Goal: Find specific page/section: Find specific page/section

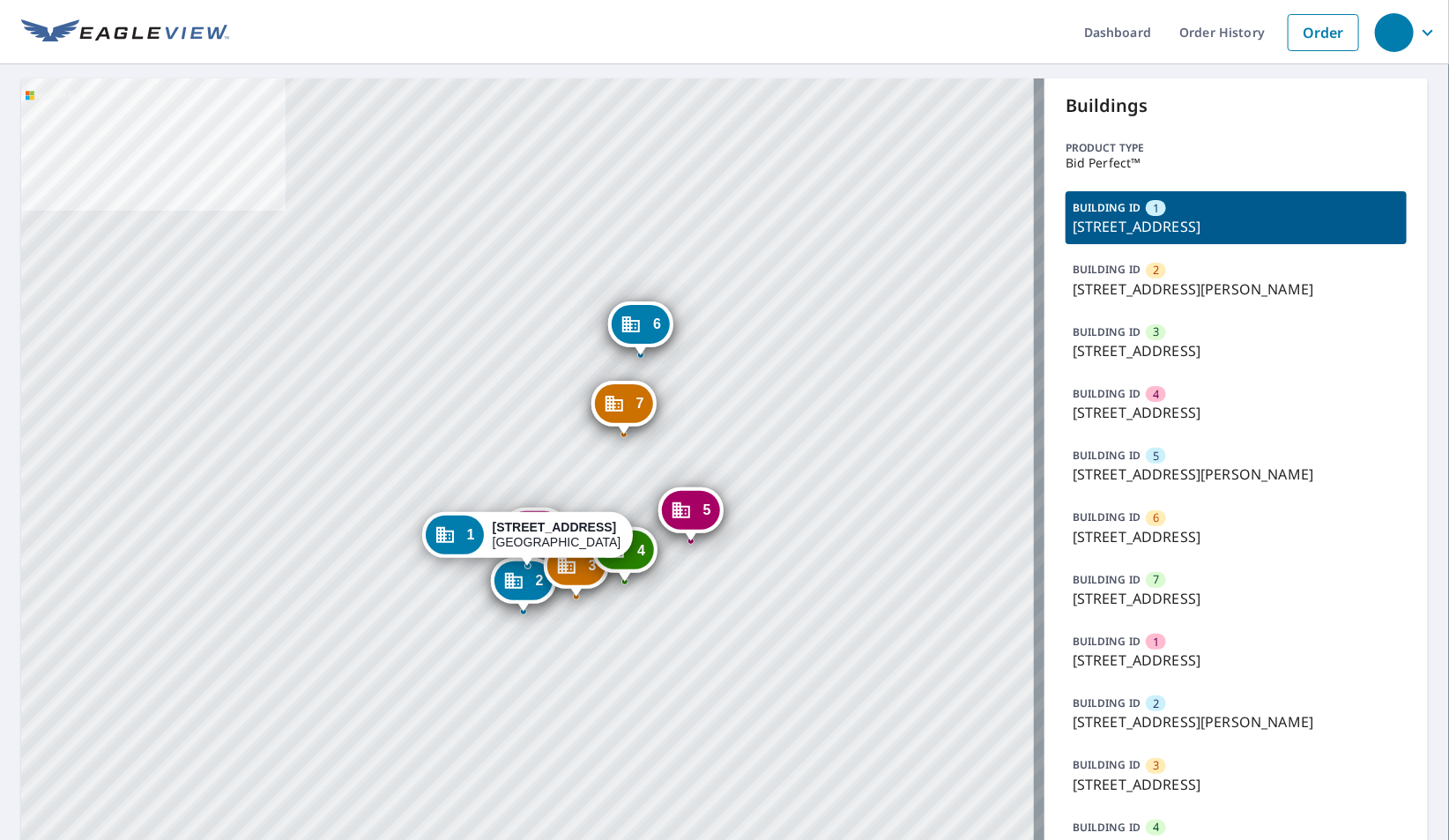
click at [1129, 332] on p "BUILDING ID" at bounding box center [1106, 332] width 68 height 15
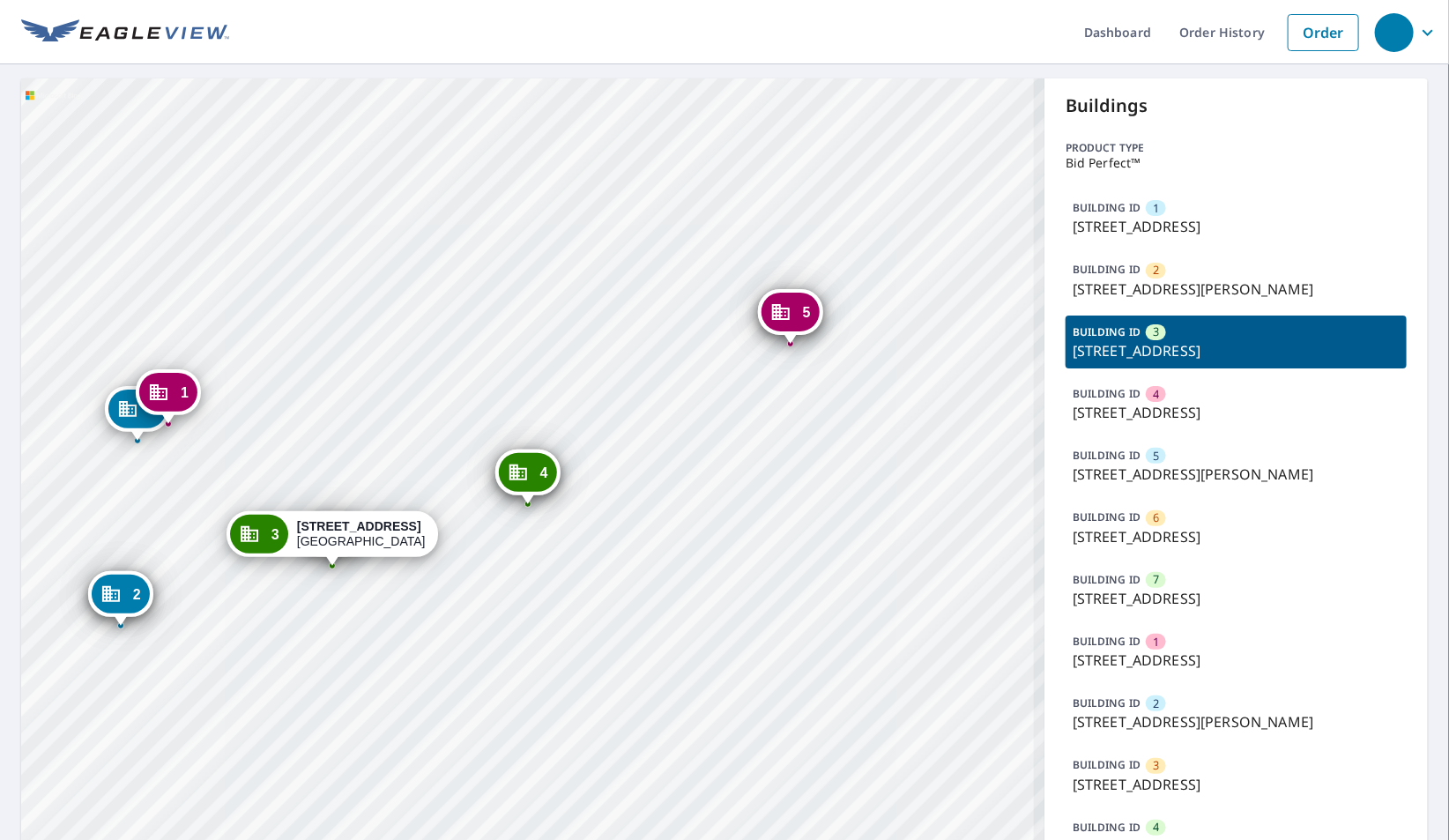
drag, startPoint x: 314, startPoint y: 615, endPoint x: 356, endPoint y: 540, distance: 86.0
click at [356, 540] on div "1 1096 New St San Jose, CA 95123 2 1063 Blossom Hill Rd San Jose, CA 95123 4 10…" at bounding box center [532, 571] width 1023 height 985
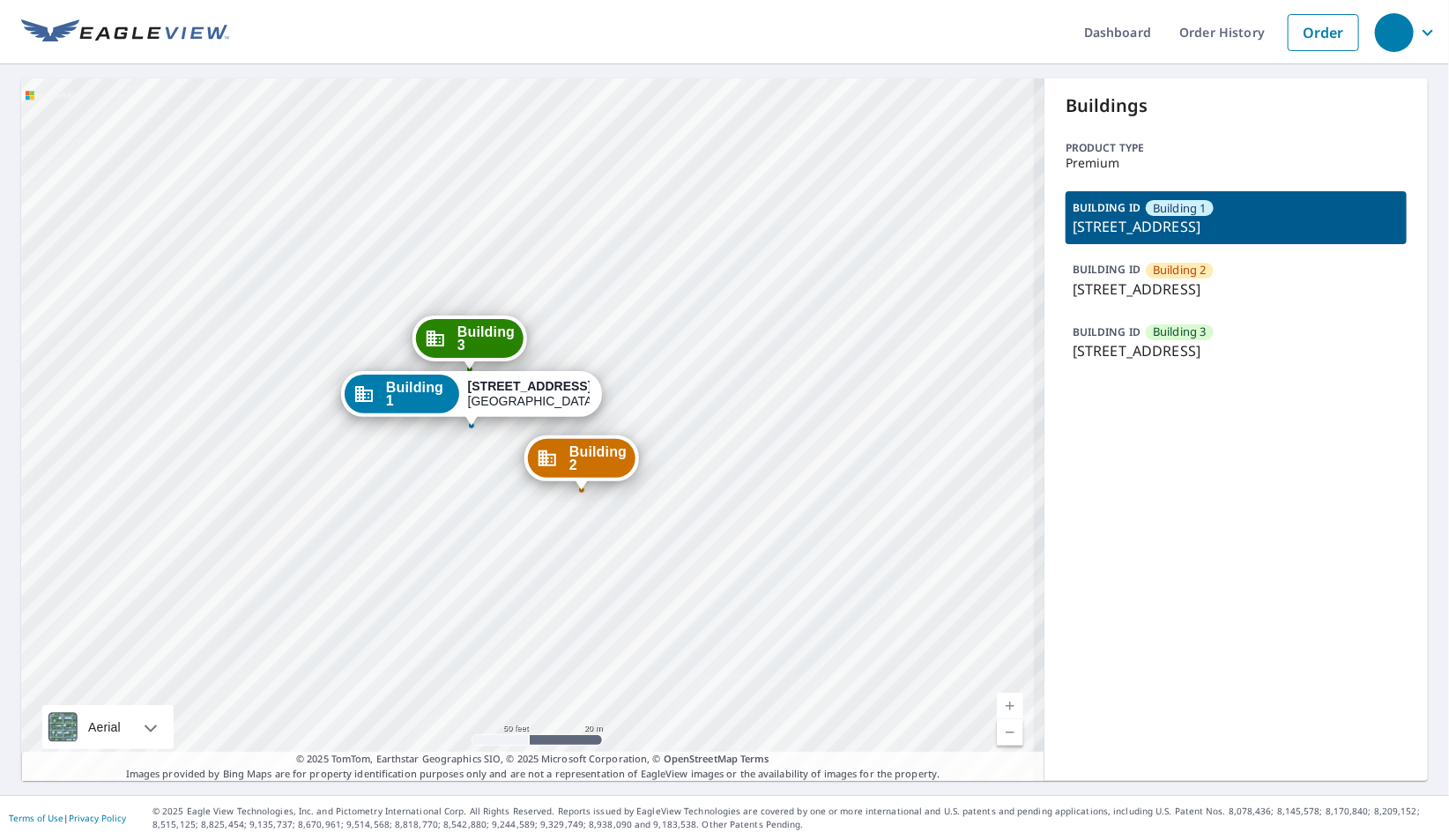
click at [1212, 335] on div "BUILDING ID Building 3 1623 South 48th Street, Springdale, AR, 72762" at bounding box center [1236, 342] width 341 height 53
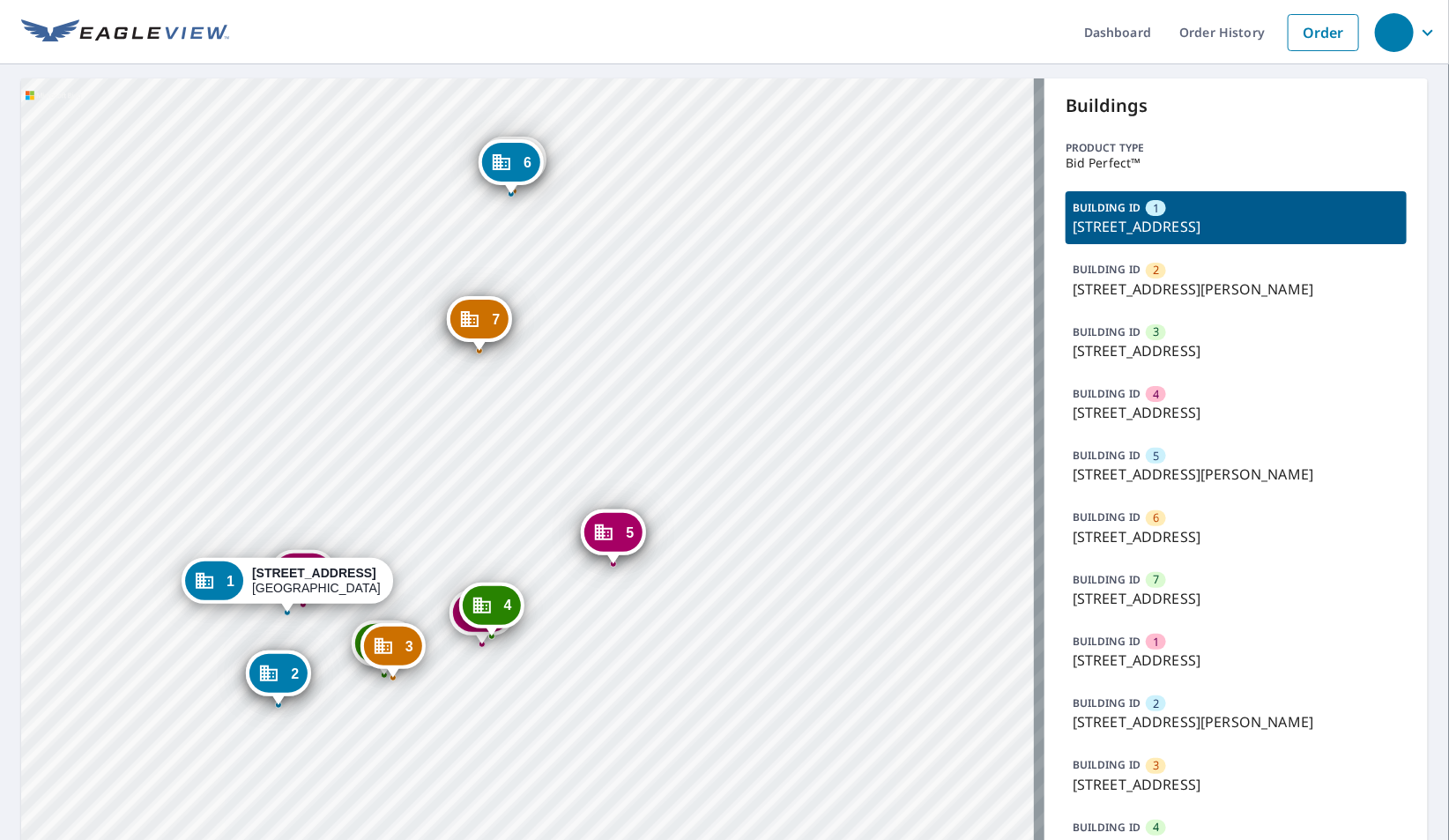
click at [1132, 278] on p "1063 Blossom Hill Rd, San Jose, CA, 95123" at bounding box center [1236, 289] width 327 height 21
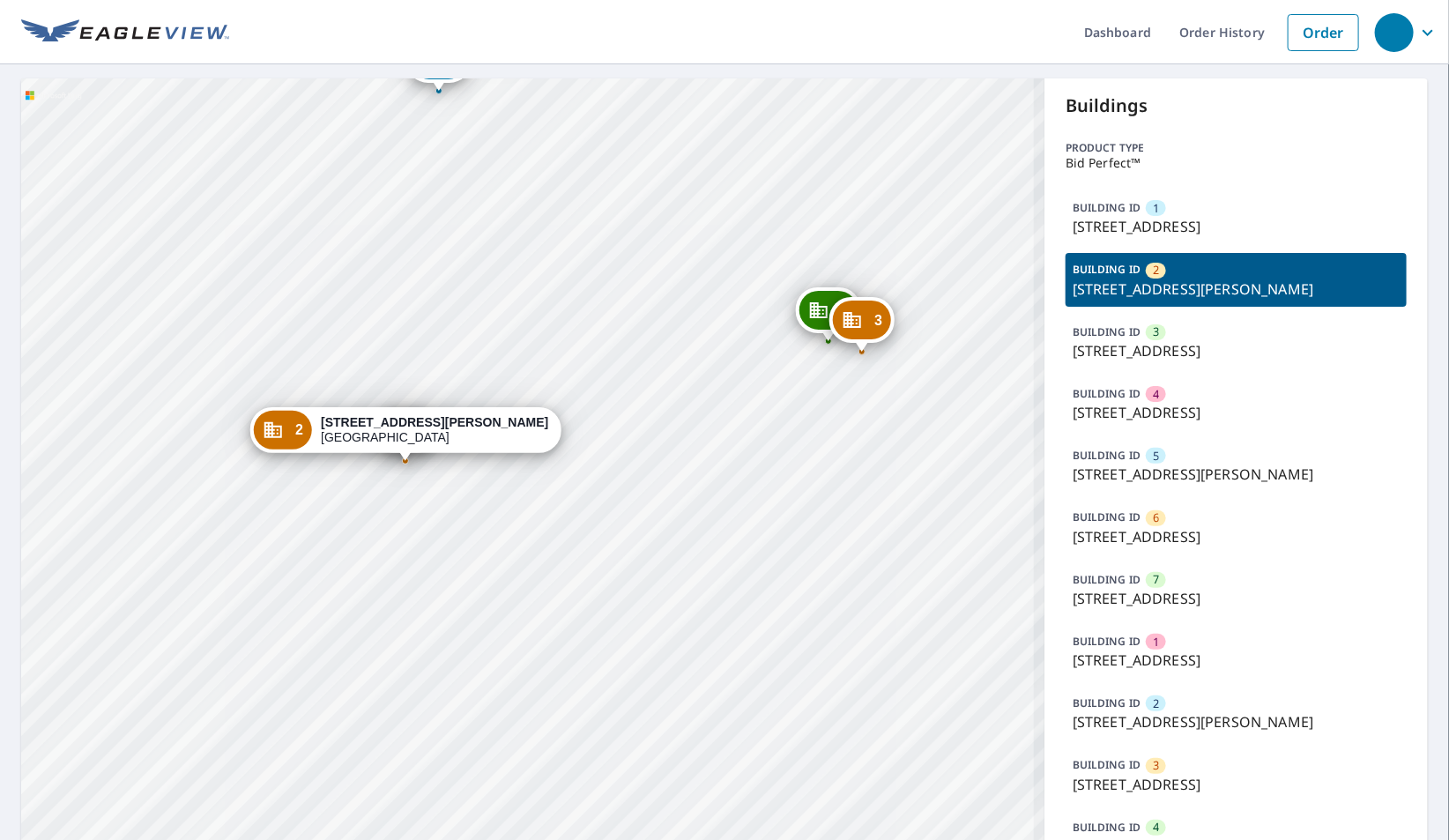
drag, startPoint x: 520, startPoint y: 585, endPoint x: 525, endPoint y: 570, distance: 15.8
click at [525, 570] on div "1 1096 New St San Jose, CA 95123 3 1082 New St San Jose, CA 95123 4 1018 Foxcha…" at bounding box center [532, 571] width 1023 height 985
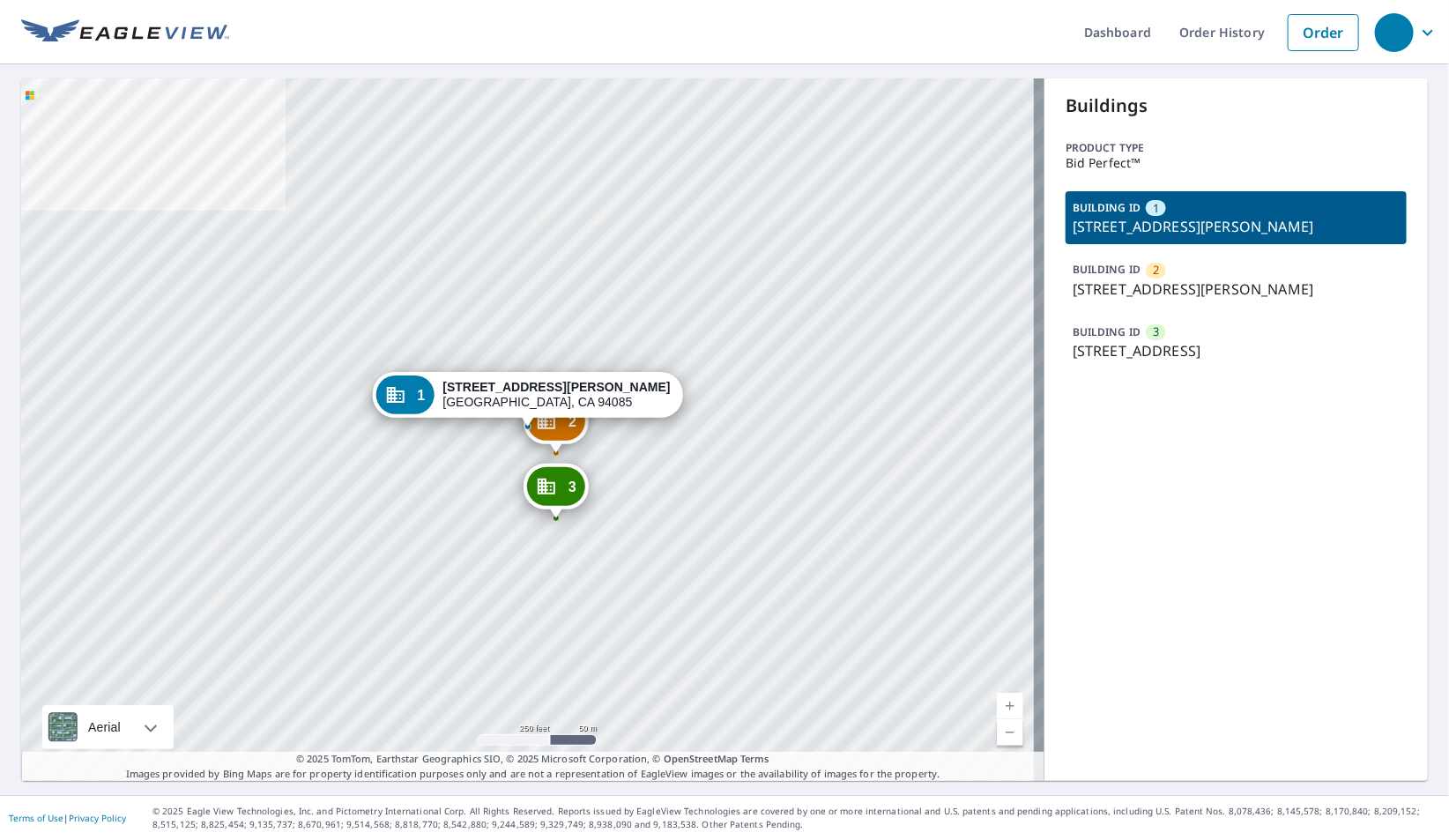
drag, startPoint x: 1153, startPoint y: 289, endPoint x: 886, endPoint y: 342, distance: 272.2
click at [1153, 289] on p "[STREET_ADDRESS][PERSON_NAME]" at bounding box center [1236, 289] width 327 height 21
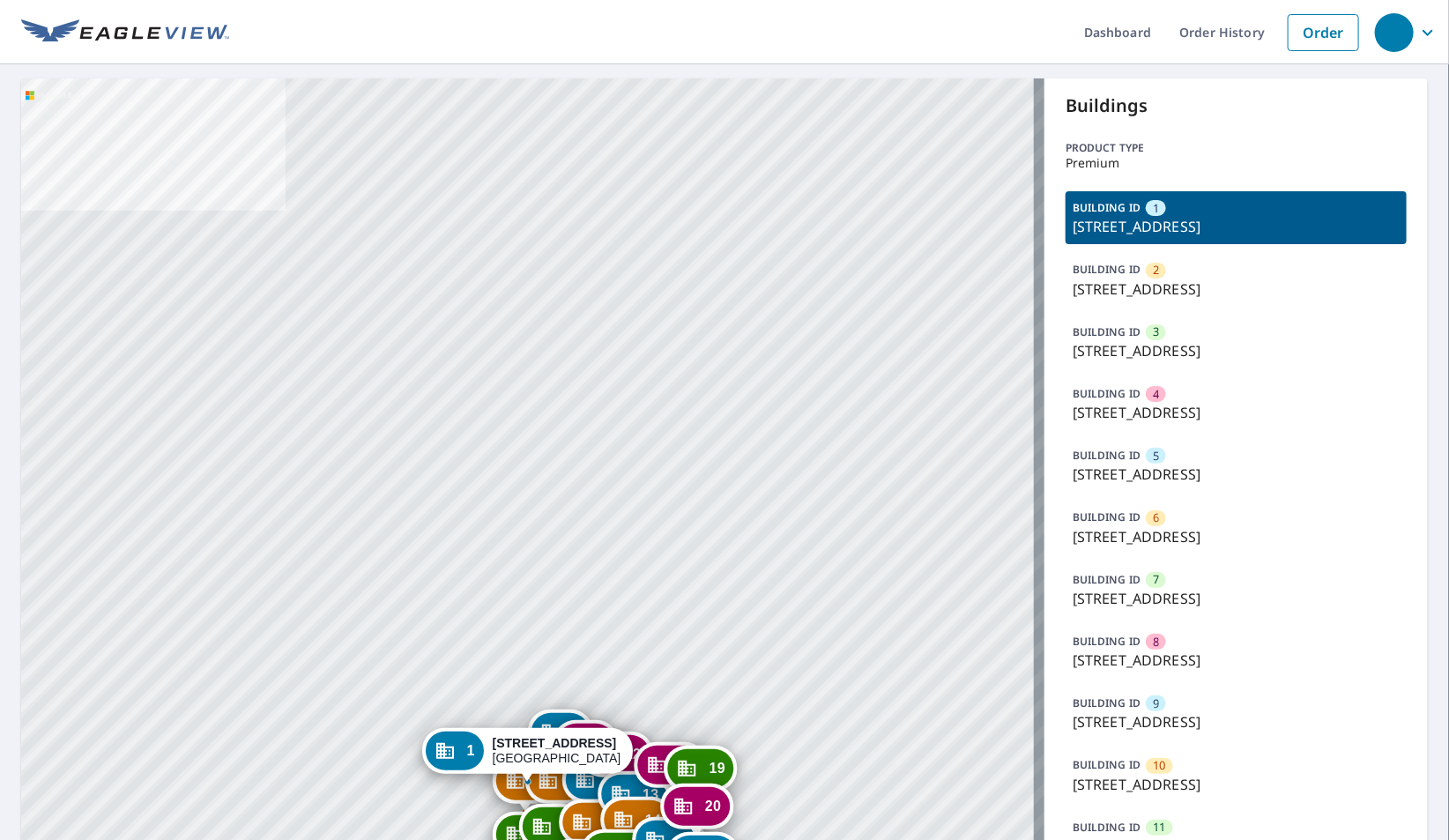
click at [1144, 285] on p "5601 Forest Haven Cir, Tampa, FL, 33615" at bounding box center [1236, 289] width 327 height 21
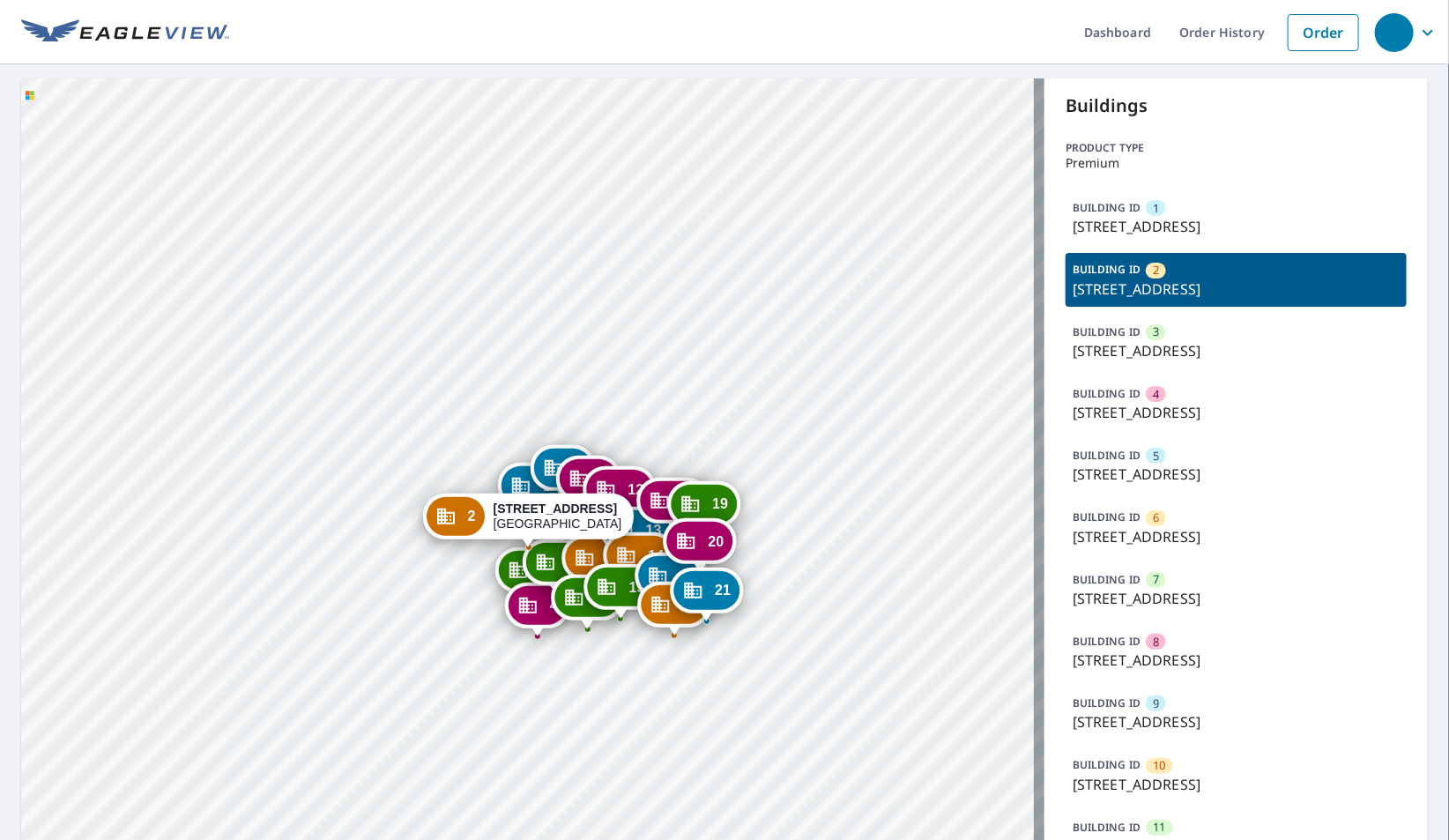
drag, startPoint x: 497, startPoint y: 482, endPoint x: 489, endPoint y: 407, distance: 75.4
click at [489, 407] on div "1 5605 Forest Haven Cir Tampa, FL 33615 3 5527 Forest Haven Cir Tampa, FL 33615…" at bounding box center [532, 787] width 1023 height 1419
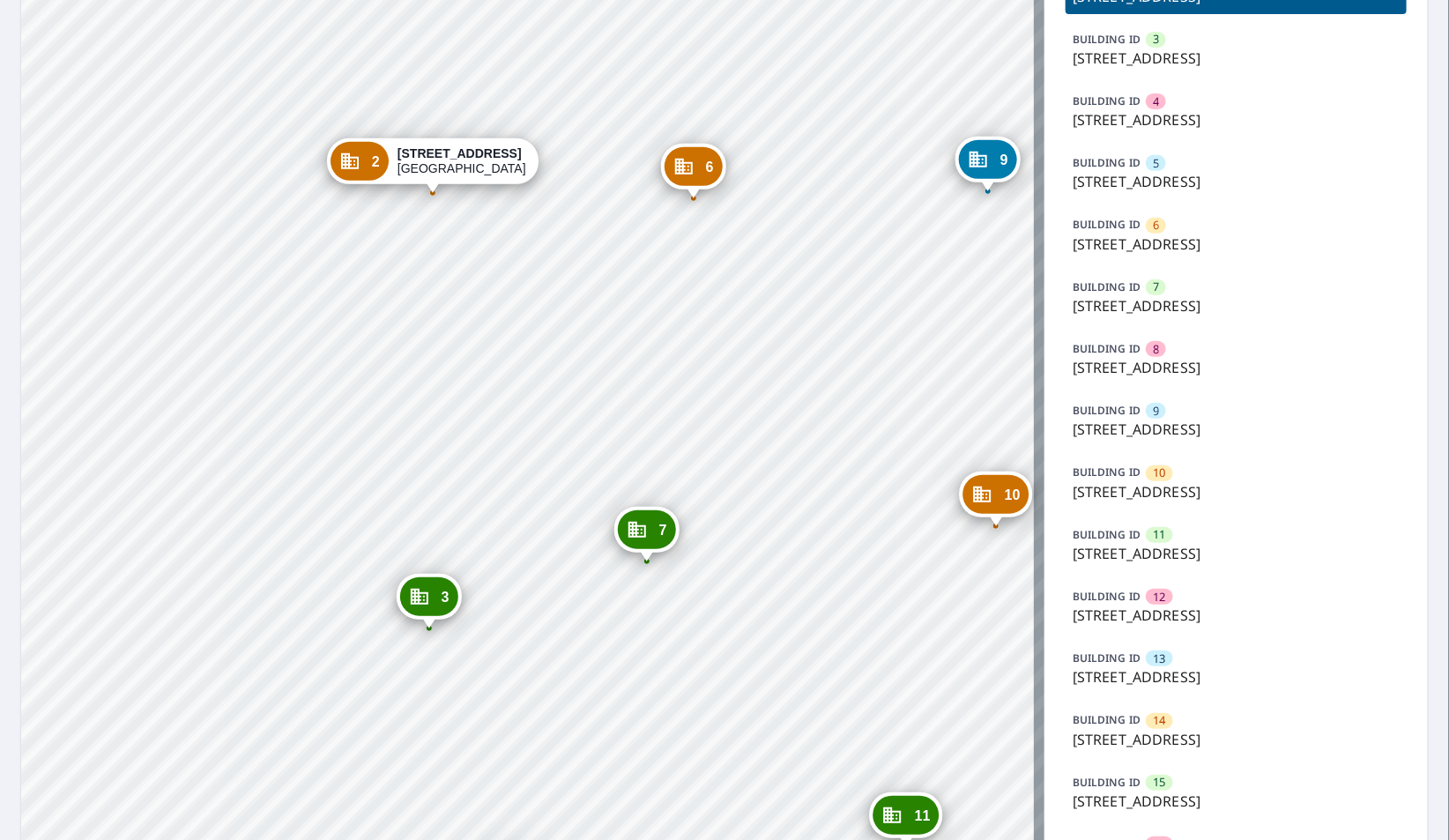
scroll to position [294, 0]
click at [1164, 549] on p "5515 Forest Haven Cir, Tampa, FL, 33615" at bounding box center [1236, 552] width 327 height 21
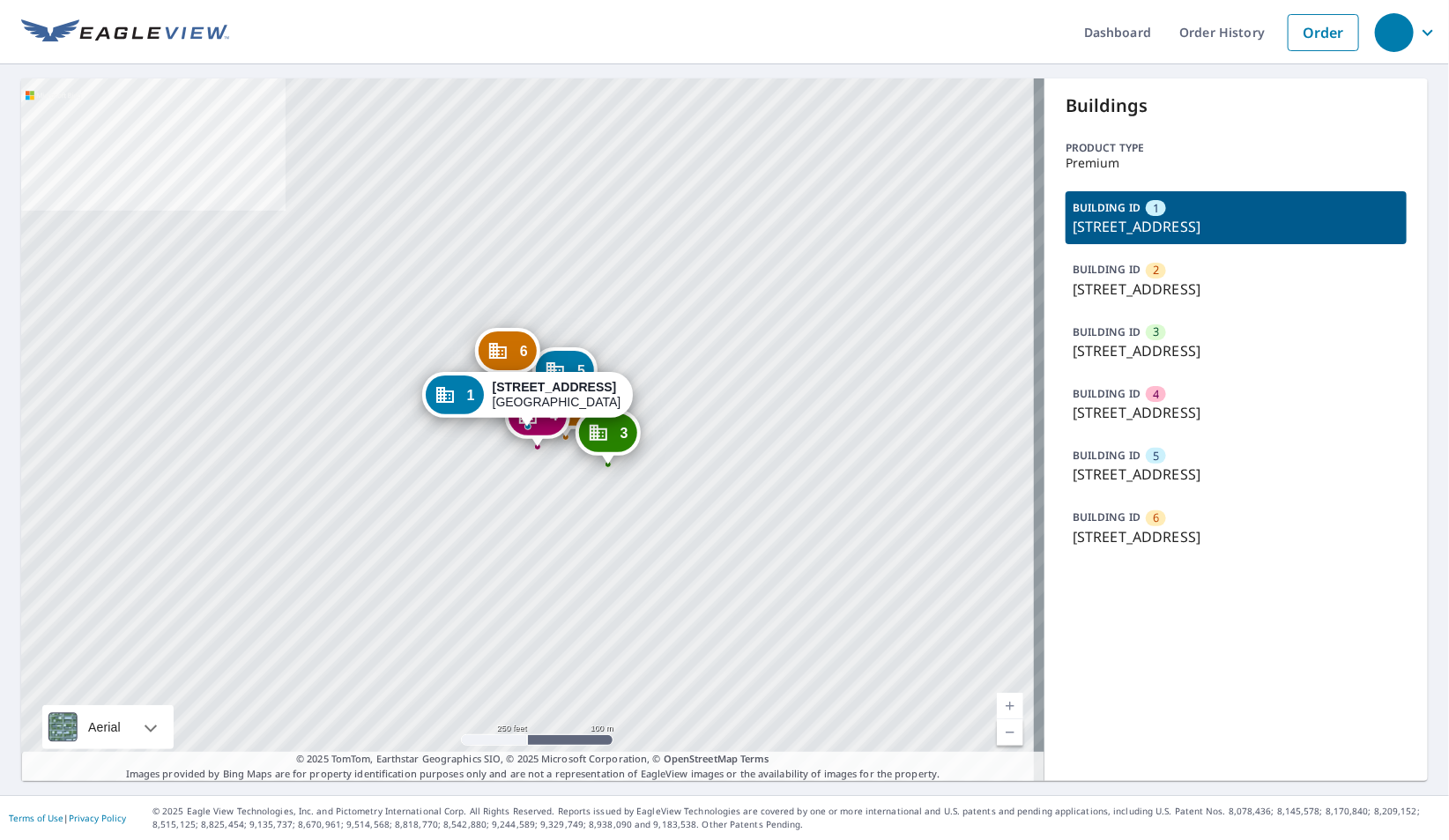
click at [1138, 278] on p "3710 Magnolia St, Beaumont, TX, 77703" at bounding box center [1236, 289] width 327 height 21
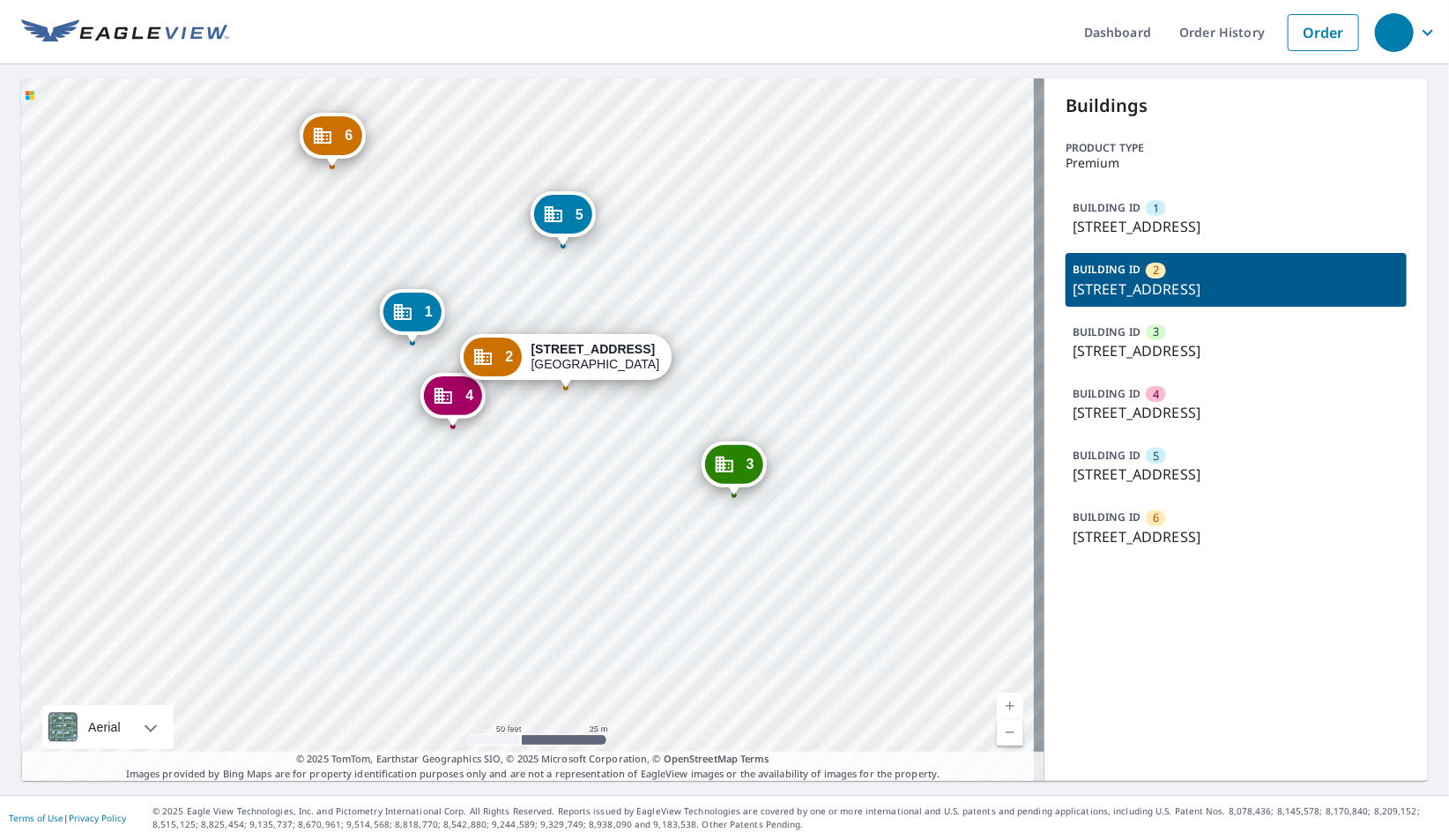
click at [517, 557] on div "1 3710 Magnolia St Beaumont, TX 77703 3 3710 Magnolia St Beaumont, TX 77703 4 3…" at bounding box center [532, 429] width 1023 height 702
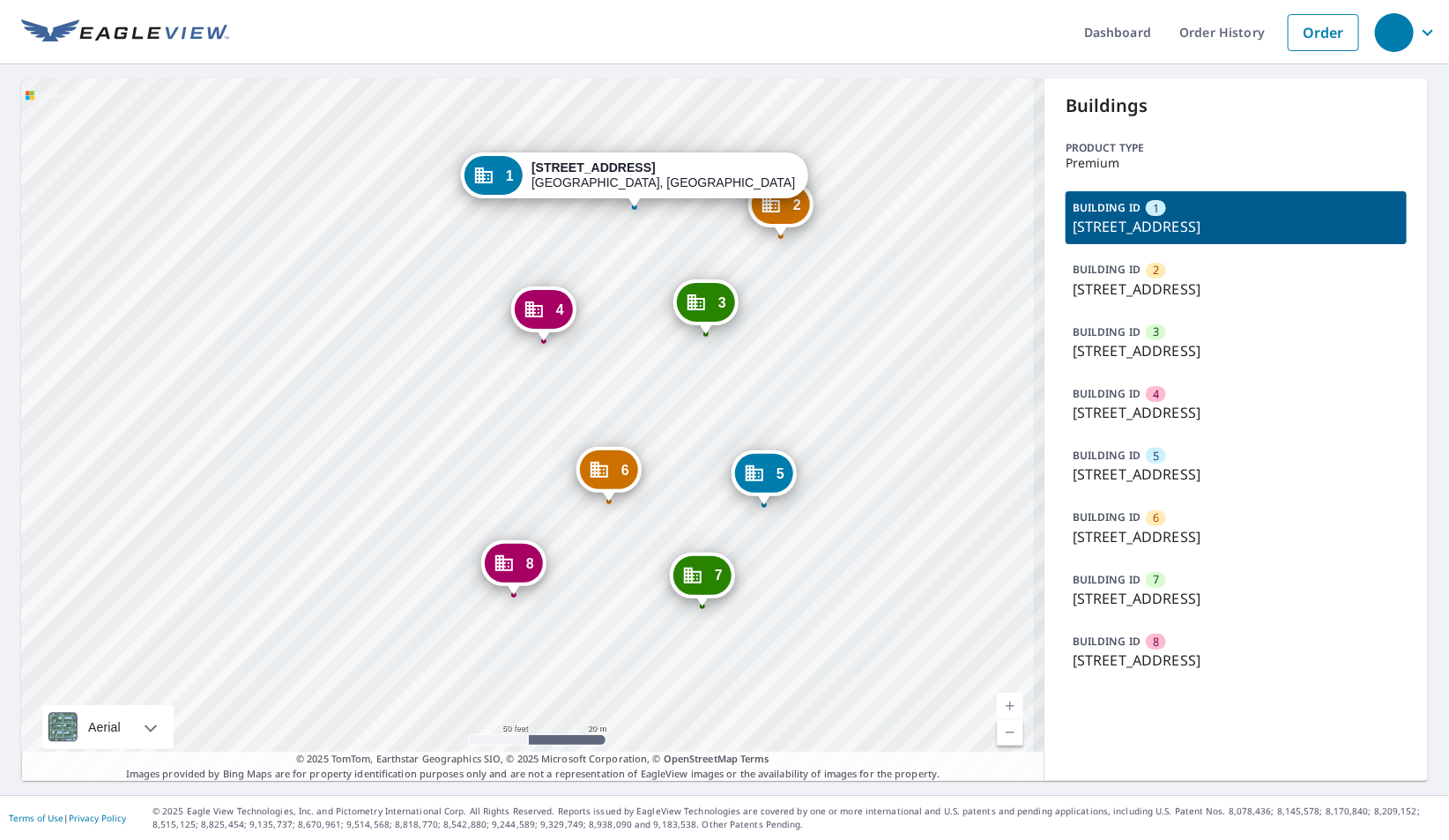
drag, startPoint x: 487, startPoint y: 487, endPoint x: 446, endPoint y: 487, distance: 41.0
click at [446, 487] on div "2 [STREET_ADDRESS] 3 [STREET_ADDRESS] 4 [STREET_ADDRESS] 5 [STREET_ADDRESS] 6 […" at bounding box center [532, 429] width 1023 height 702
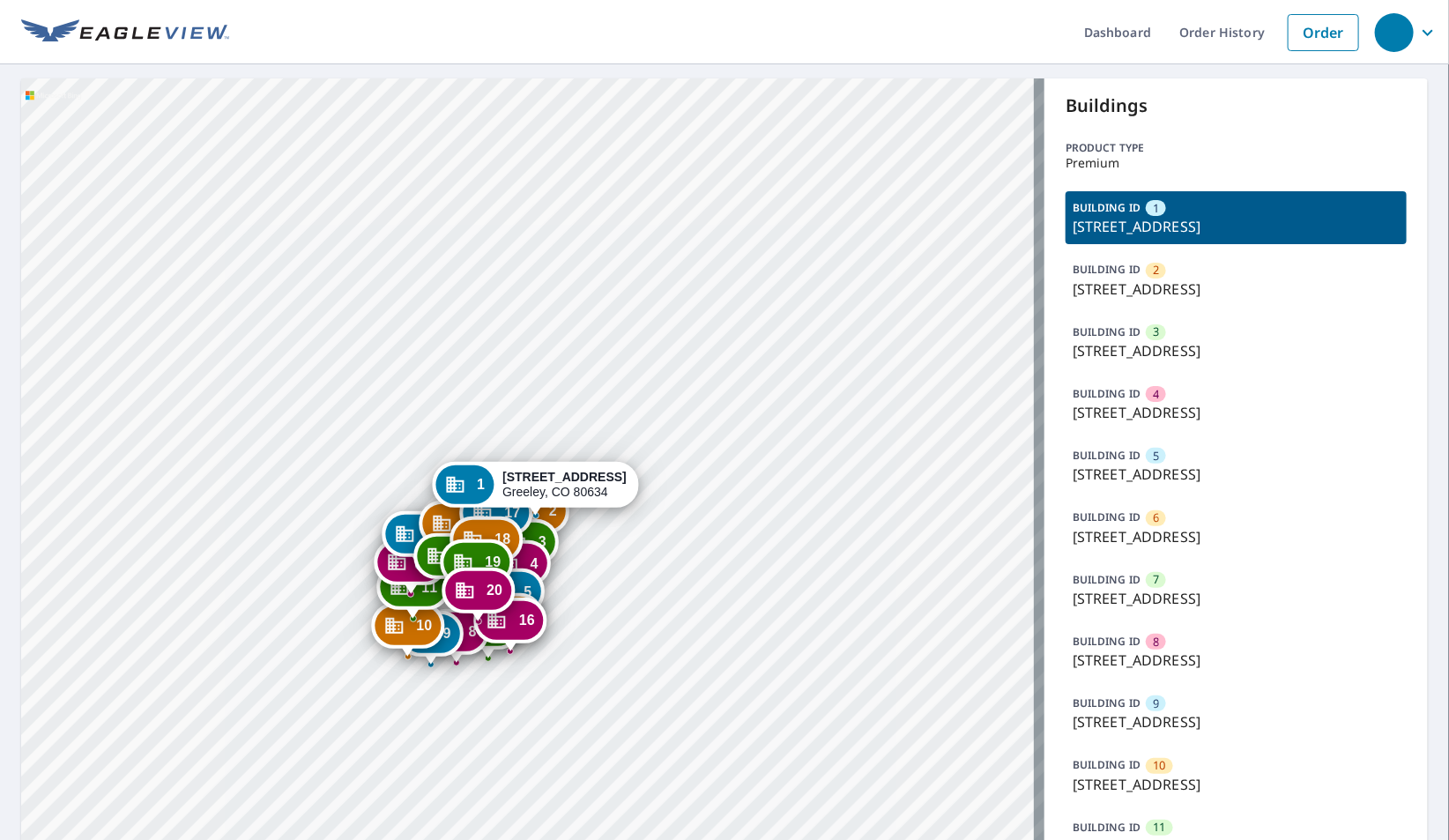
drag, startPoint x: 384, startPoint y: 594, endPoint x: 394, endPoint y: 367, distance: 227.2
click at [394, 367] on div "2 3950 W 12th St Greeley, CO 80634 3 3950 W 12th St Greeley, CO 80634 4 3950 W …" at bounding box center [532, 756] width 1023 height 1356
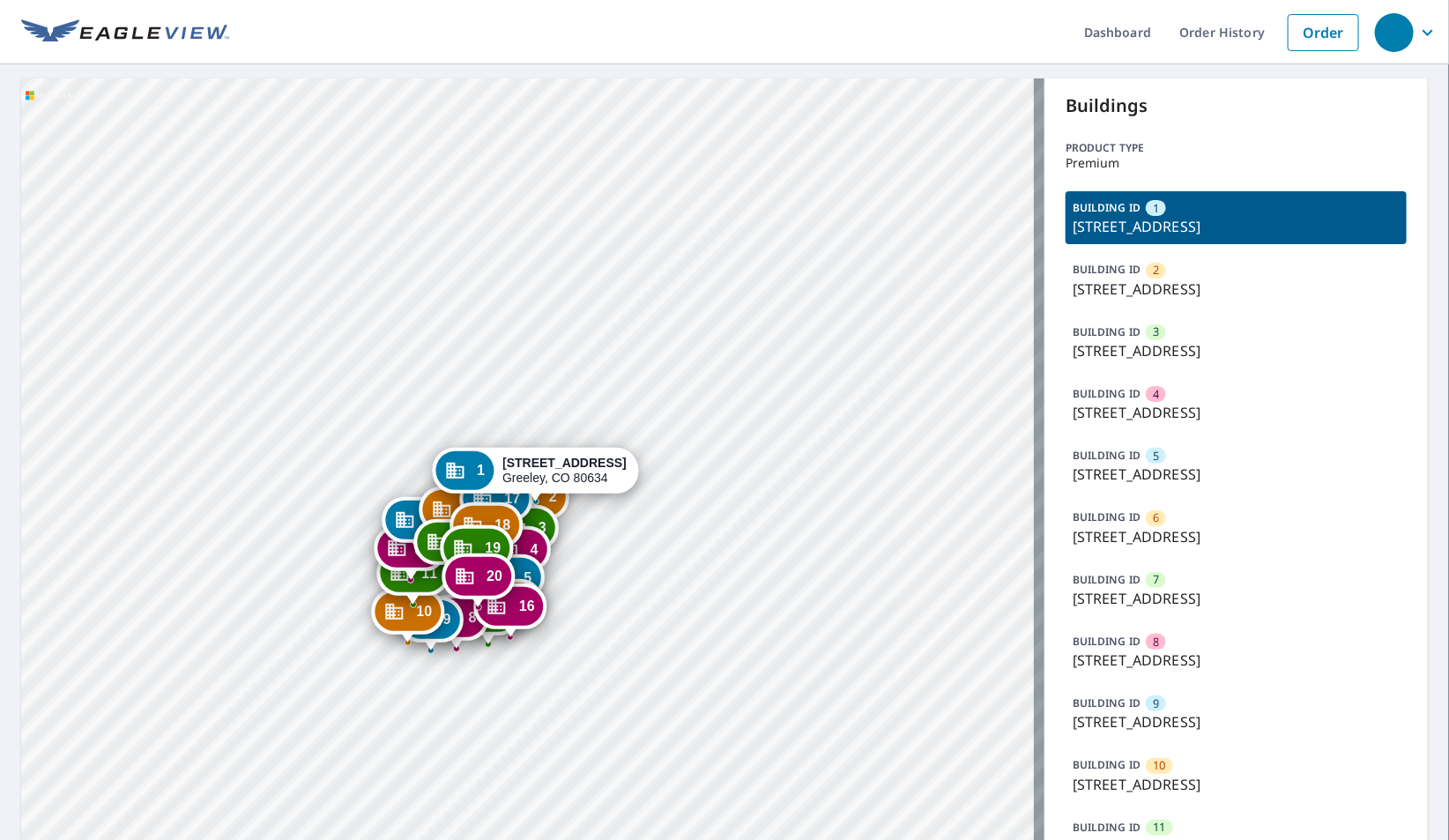
click at [1147, 718] on p "3950 W 12th St, Greeley, CO, 80634" at bounding box center [1236, 722] width 327 height 21
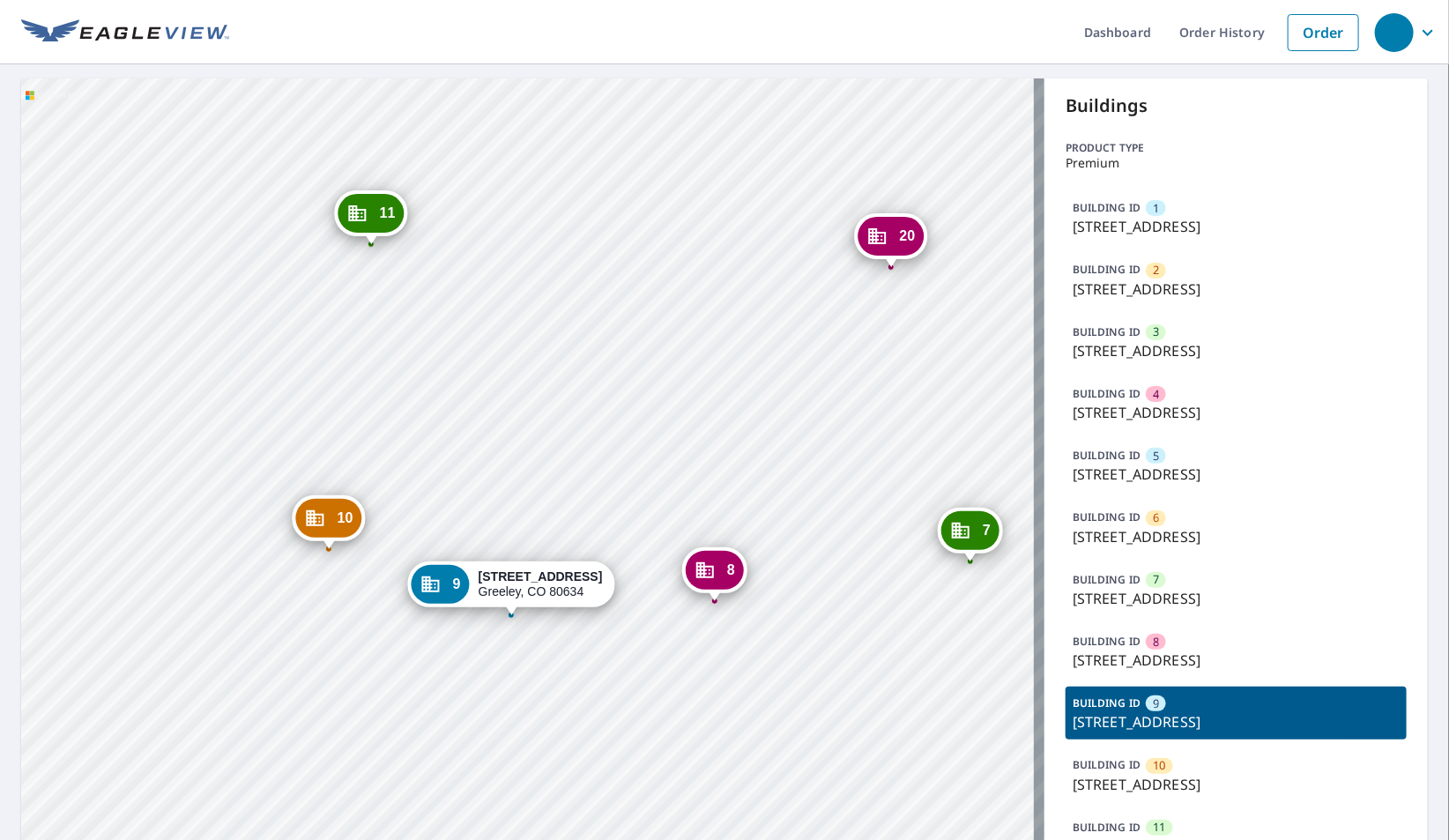
drag, startPoint x: 319, startPoint y: 712, endPoint x: 291, endPoint y: 619, distance: 97.1
click at [291, 619] on div "1 3950 W 12th St Greeley, CO 80634 2 3950 W 12th St Greeley, CO 80634 3 3950 W …" at bounding box center [532, 756] width 1023 height 1356
